Goal: Navigation & Orientation: Find specific page/section

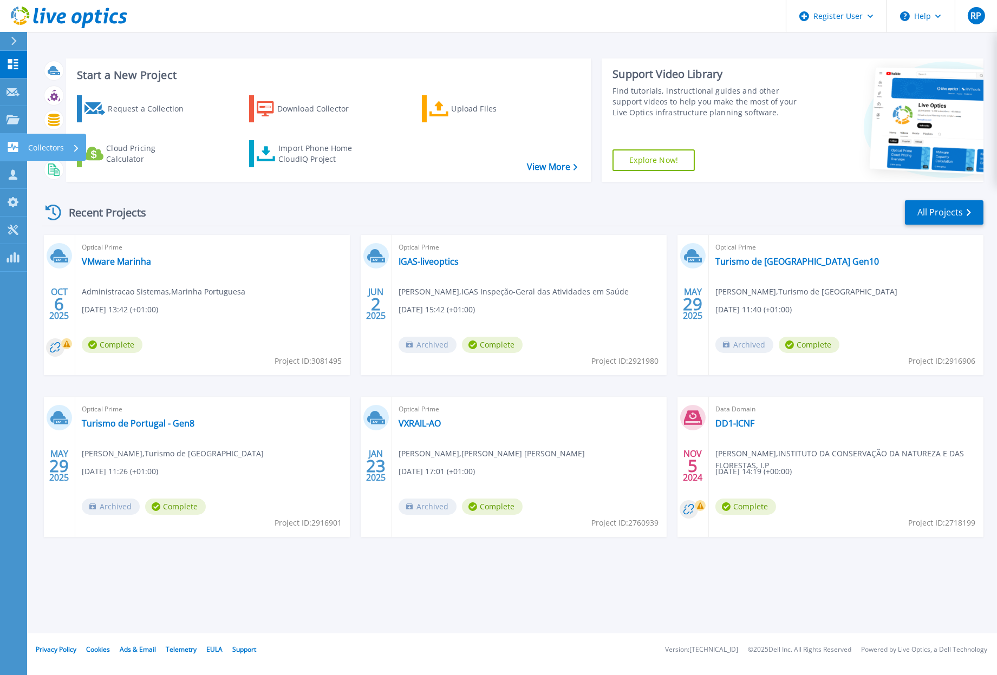
click at [12, 142] on icon at bounding box center [13, 147] width 13 height 10
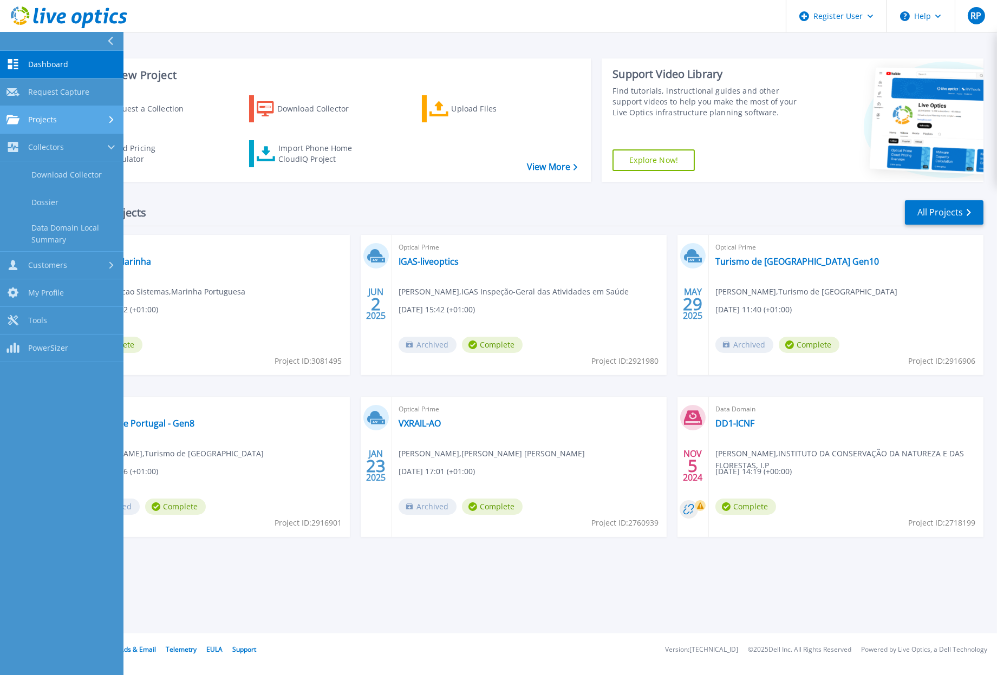
click at [58, 112] on link "Projects Projects" at bounding box center [62, 120] width 124 height 28
click at [61, 147] on link "Search Projects" at bounding box center [62, 148] width 124 height 28
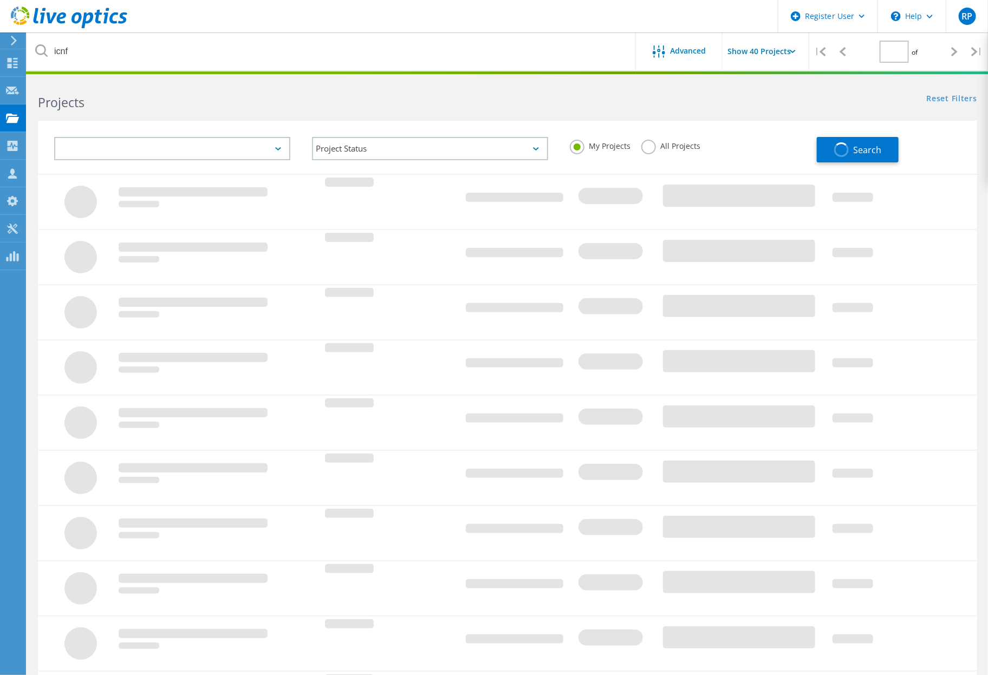
type input "1"
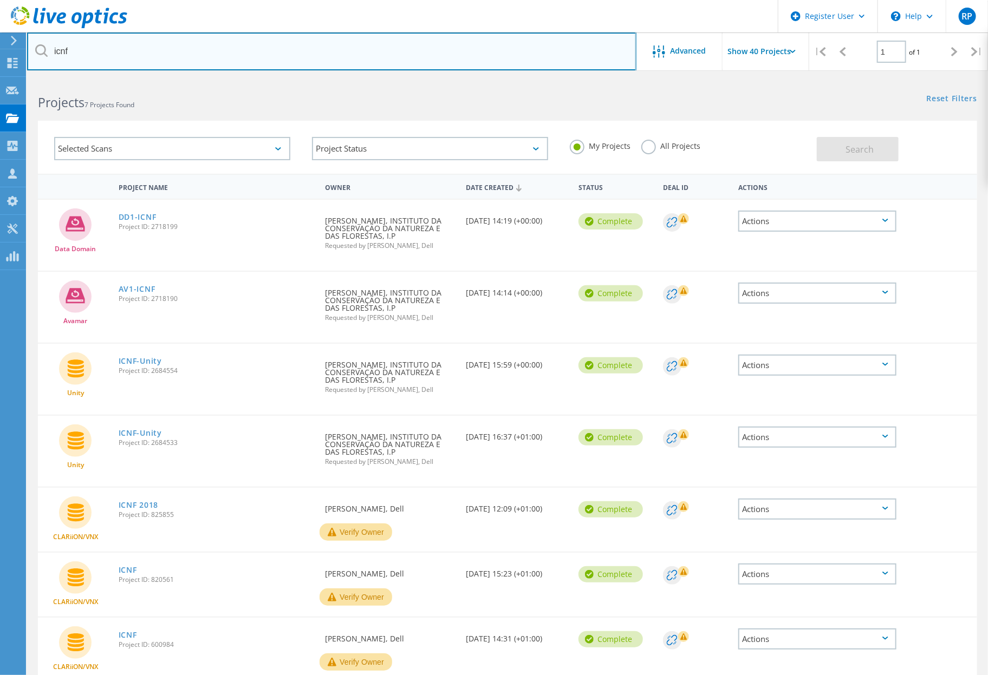
click at [160, 47] on input "icnf" at bounding box center [331, 52] width 609 height 38
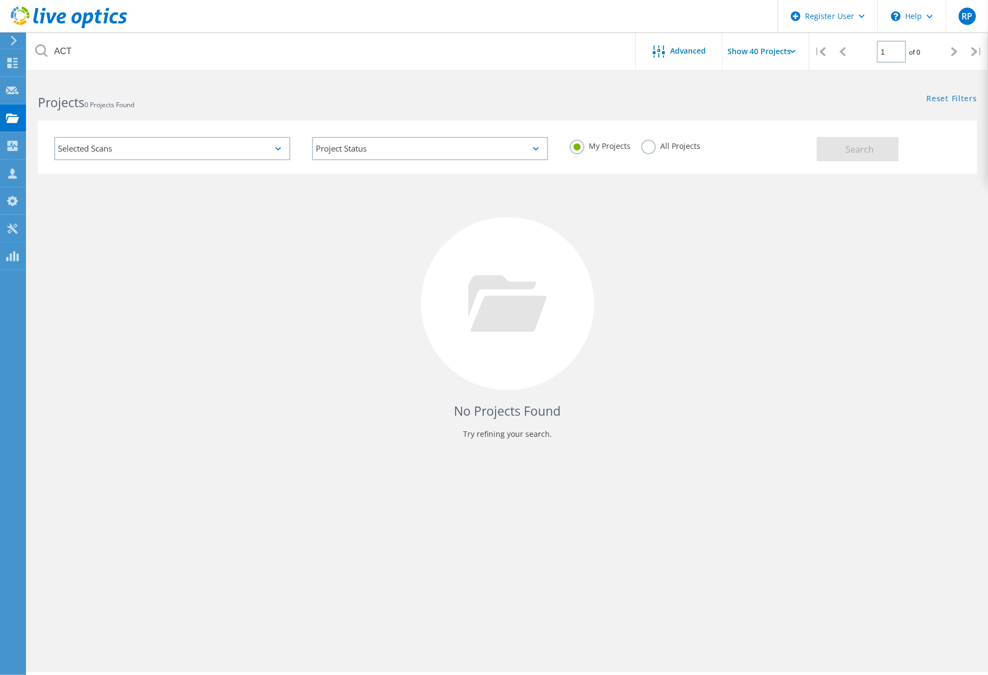
click at [672, 145] on label "All Projects" at bounding box center [670, 145] width 59 height 10
click at [0, 0] on input "All Projects" at bounding box center [0, 0] width 0 height 0
click at [889, 156] on button "Search" at bounding box center [858, 149] width 82 height 24
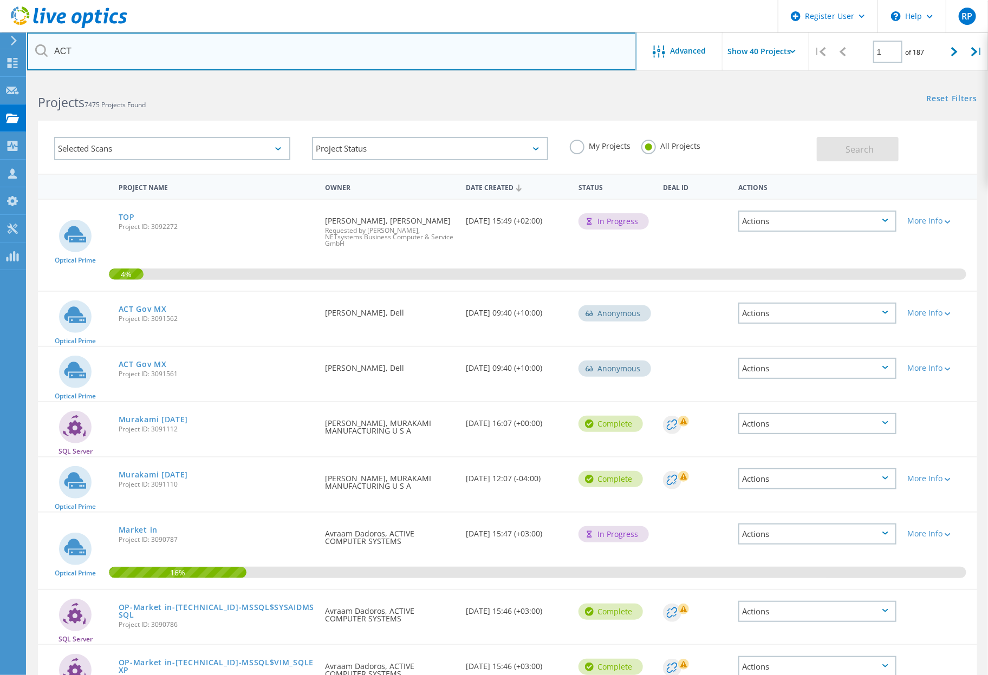
click at [142, 47] on input "ACT" at bounding box center [331, 52] width 609 height 38
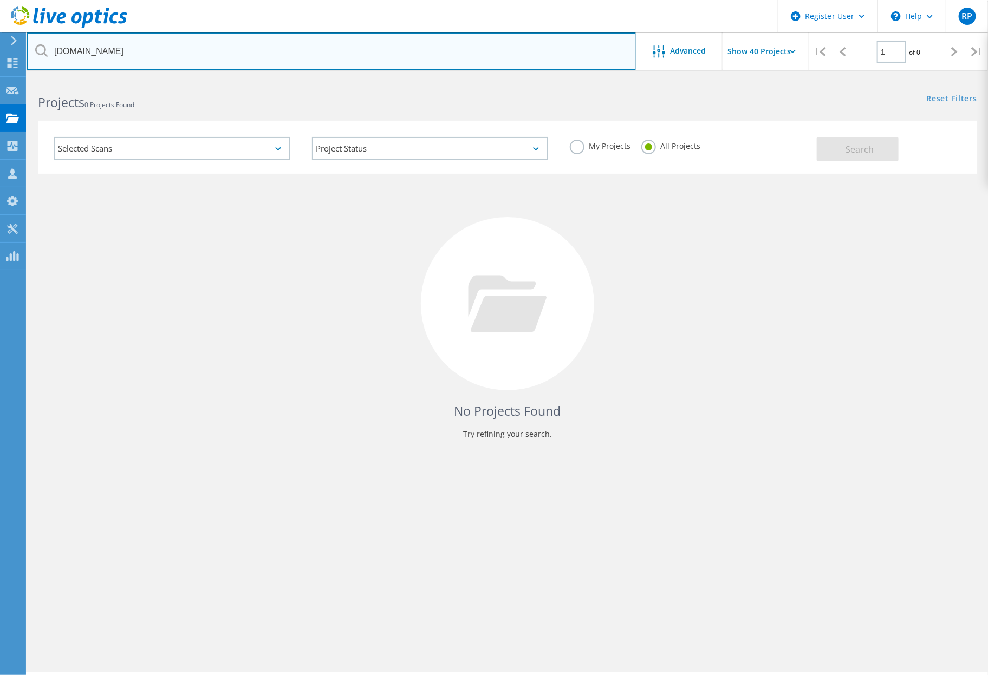
click at [121, 58] on input "[DOMAIN_NAME]" at bounding box center [331, 52] width 609 height 38
click at [107, 36] on input "[DOMAIN_NAME]" at bounding box center [331, 52] width 609 height 38
drag, startPoint x: 103, startPoint y: 52, endPoint x: -15, endPoint y: 53, distance: 118.1
click at [0, 53] on html "Register User \n Help Explore Helpful Articles Contact Support RP Dell User [PE…" at bounding box center [494, 352] width 988 height 705
paste input "84ZRWM2"
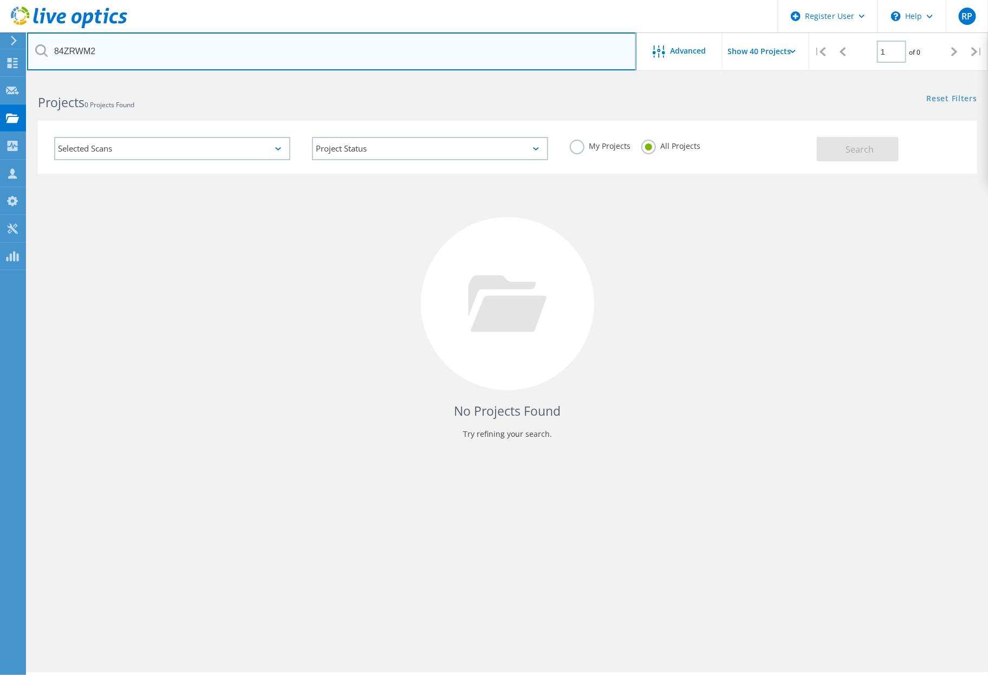
click at [135, 50] on input "84ZRWM2" at bounding box center [331, 52] width 609 height 38
click at [103, 57] on input "84ZRWM2" at bounding box center [331, 52] width 609 height 38
drag, startPoint x: 101, startPoint y: 53, endPoint x: 17, endPoint y: 44, distance: 84.4
click at [17, 79] on div "Register User \n Help Explore Helpful Articles Contact Support RP Dell User [PE…" at bounding box center [494, 392] width 988 height 627
type input "8"
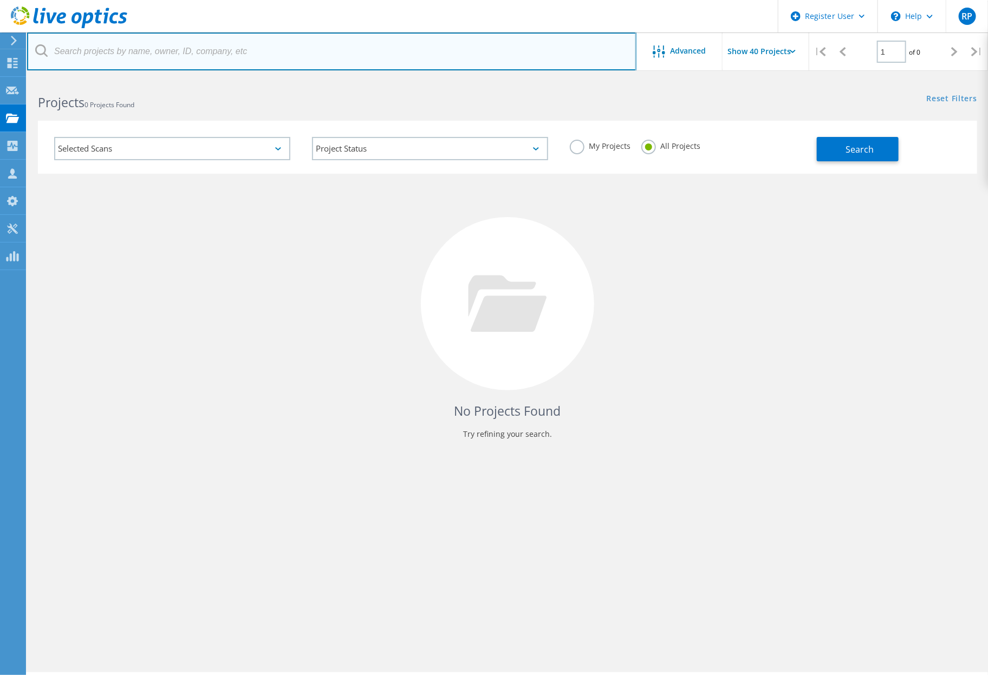
click at [86, 37] on input "text" at bounding box center [331, 52] width 609 height 38
type input "ACT3"
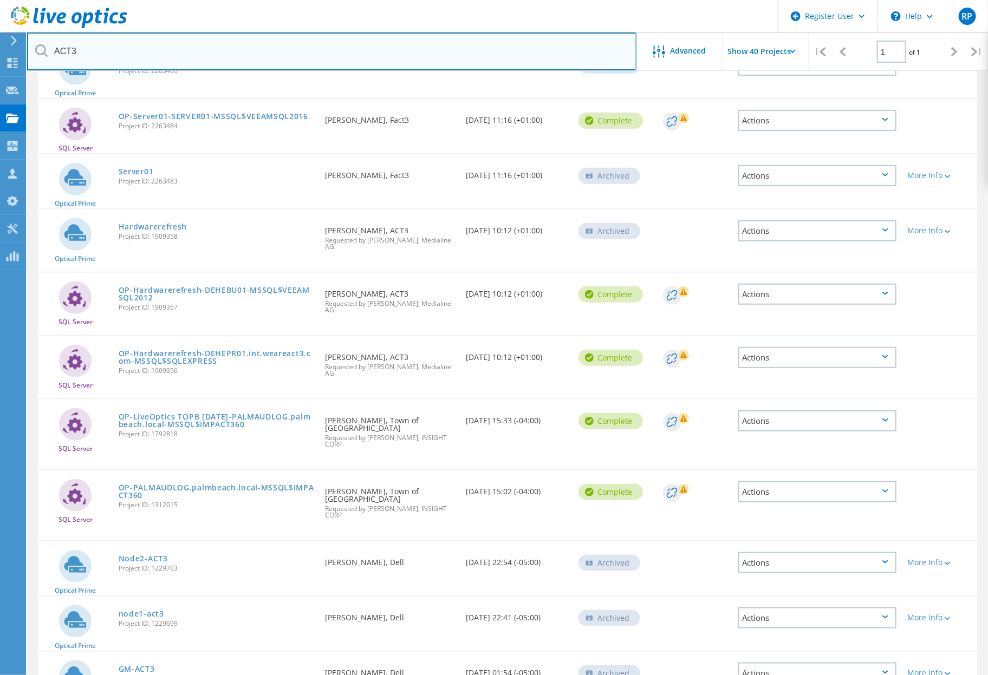
scroll to position [31, 0]
